Goal: Task Accomplishment & Management: Use online tool/utility

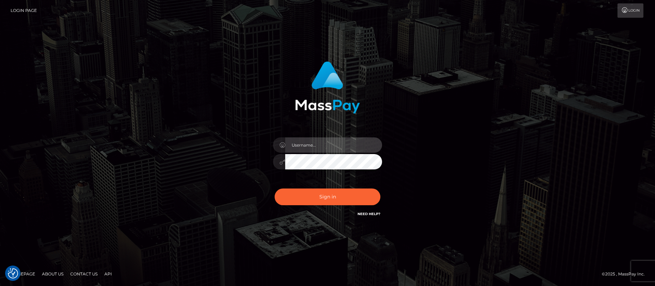
click at [310, 143] on input "text" at bounding box center [333, 144] width 97 height 15
type input "APteam.medley"
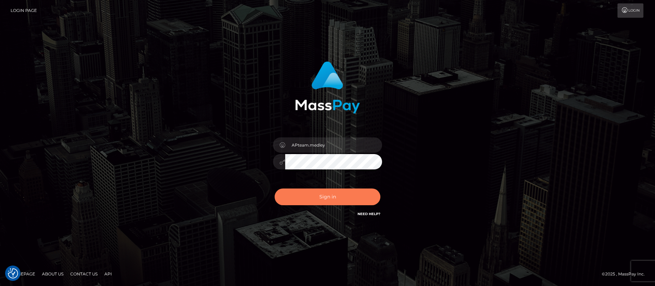
click at [320, 194] on button "Sign in" at bounding box center [328, 197] width 106 height 17
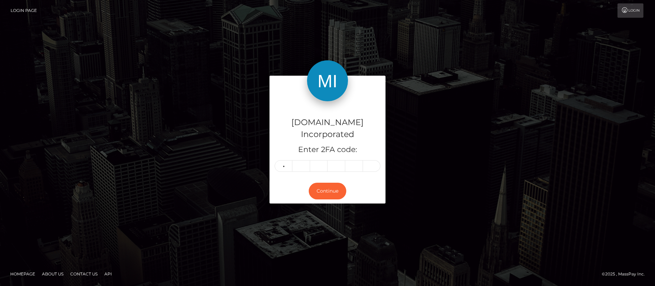
type input "7"
type input "9"
type input "7"
type input "5"
type input "8"
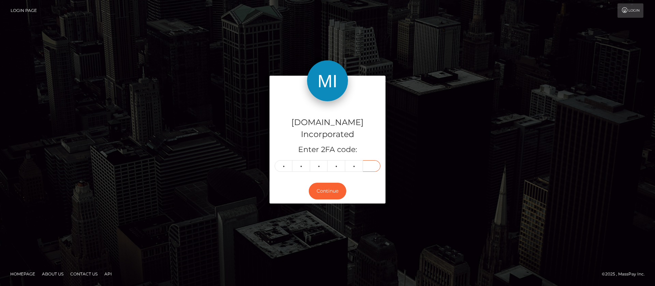
type input "6"
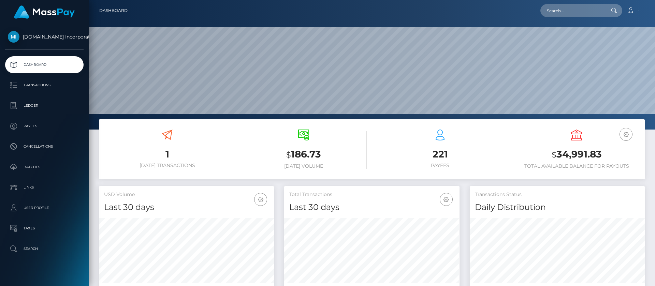
scroll to position [122, 175]
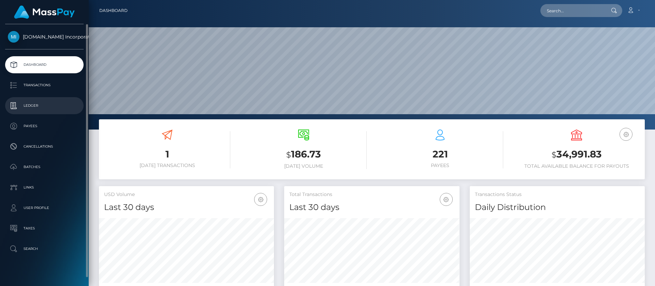
click at [31, 103] on p "Ledger" at bounding box center [44, 106] width 73 height 10
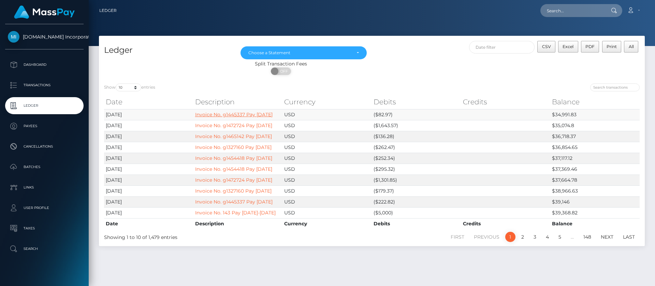
click at [212, 118] on link "Invoice No. g1445337 Pay [DATE]" at bounding box center [233, 115] width 77 height 6
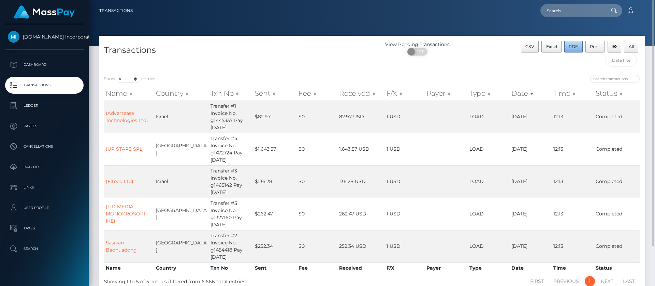
click at [574, 44] on span "PDF" at bounding box center [573, 46] width 9 height 5
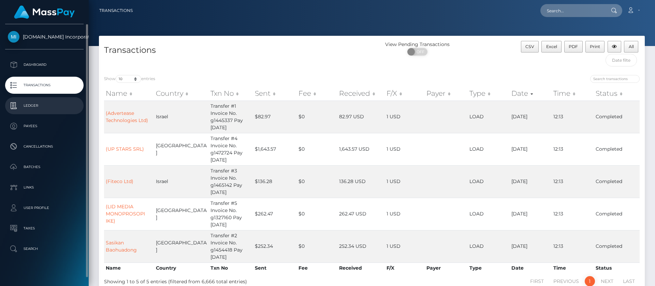
click at [30, 105] on p "Ledger" at bounding box center [44, 106] width 73 height 10
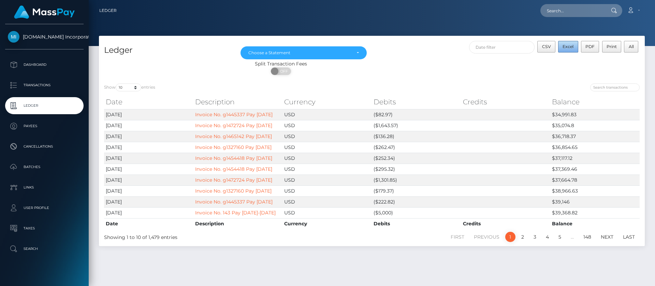
drag, startPoint x: 572, startPoint y: 47, endPoint x: 219, endPoint y: 74, distance: 354.8
click at [572, 47] on span "Excel" at bounding box center [568, 46] width 11 height 5
click at [636, 10] on link "Account" at bounding box center [633, 10] width 20 height 14
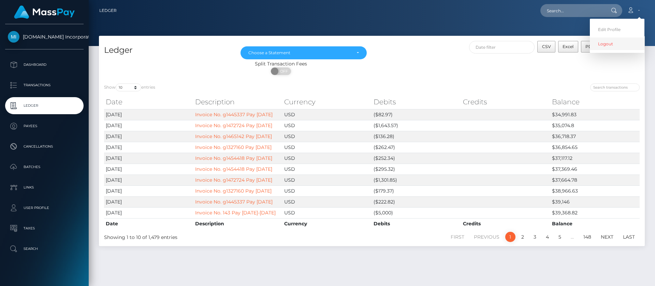
click at [600, 48] on link "Logout" at bounding box center [617, 44] width 55 height 13
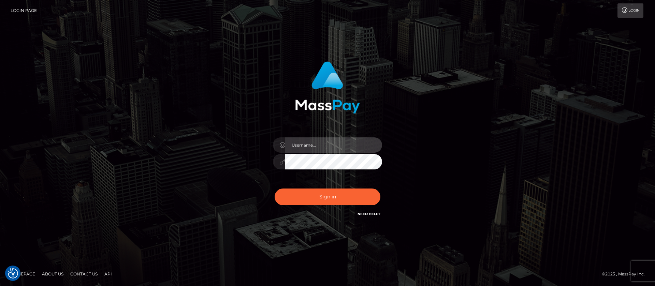
click at [314, 143] on input "text" at bounding box center [333, 144] width 97 height 15
type input "APteam"
click at [275, 189] on button "Sign in" at bounding box center [328, 197] width 106 height 17
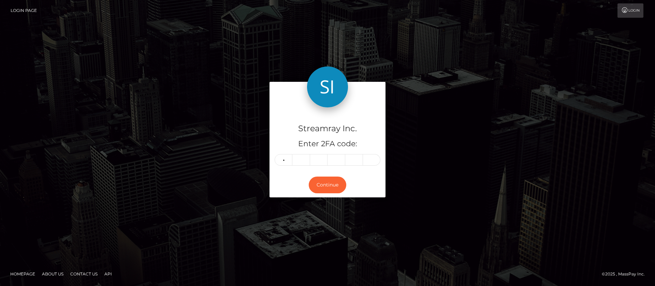
type input "8"
type input "6"
type input "8"
type input "4"
type input "5"
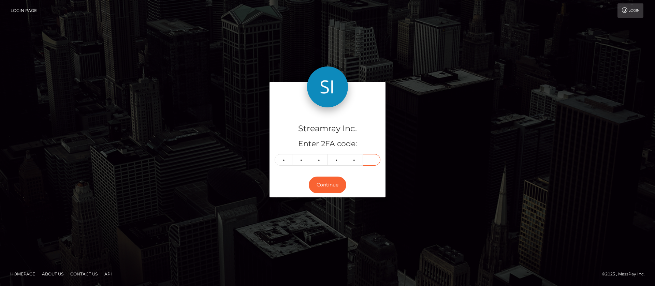
type input "1"
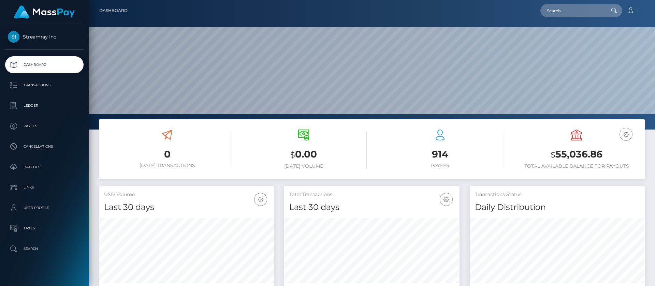
scroll to position [122, 175]
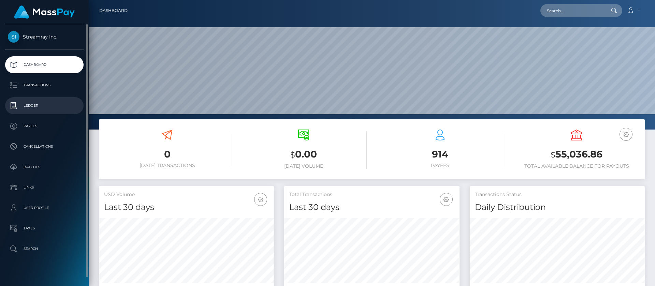
click at [32, 107] on p "Ledger" at bounding box center [44, 106] width 73 height 10
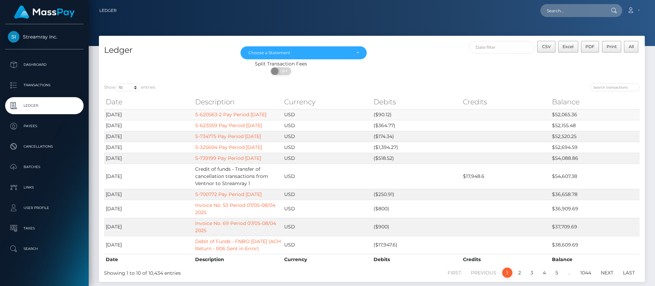
click at [566, 115] on td "$52,065.36" at bounding box center [594, 114] width 89 height 11
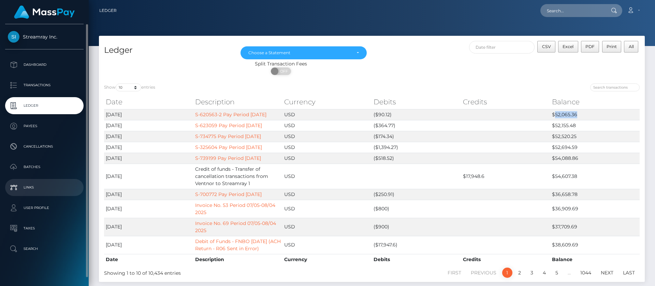
copy td "52,065.36"
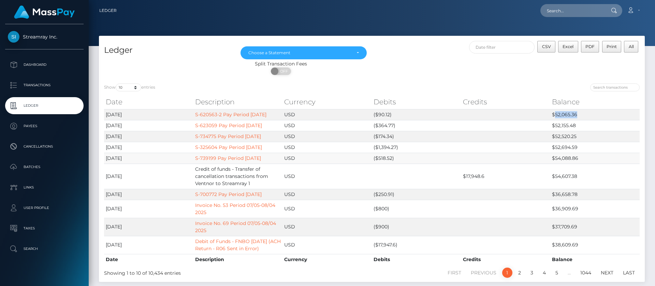
click at [474, 162] on td at bounding box center [505, 158] width 89 height 11
click at [571, 45] on span "Excel" at bounding box center [568, 46] width 11 height 5
